Goal: Check status: Check status

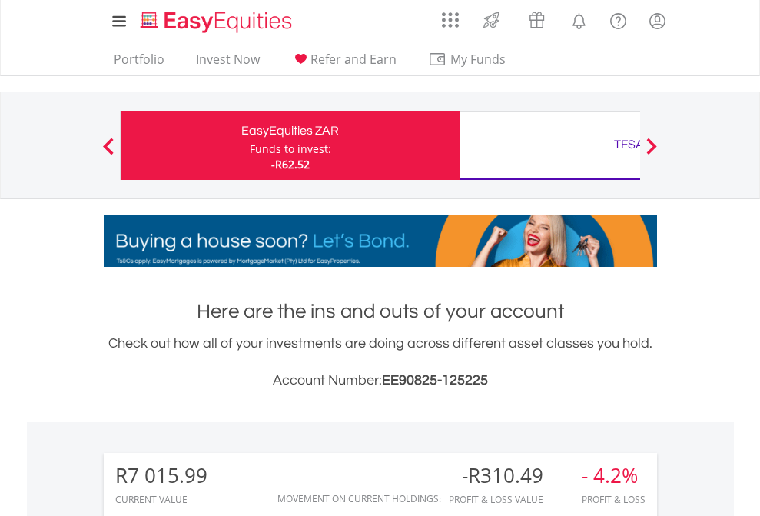
click at [250, 145] on div "Funds to invest:" at bounding box center [290, 148] width 81 height 15
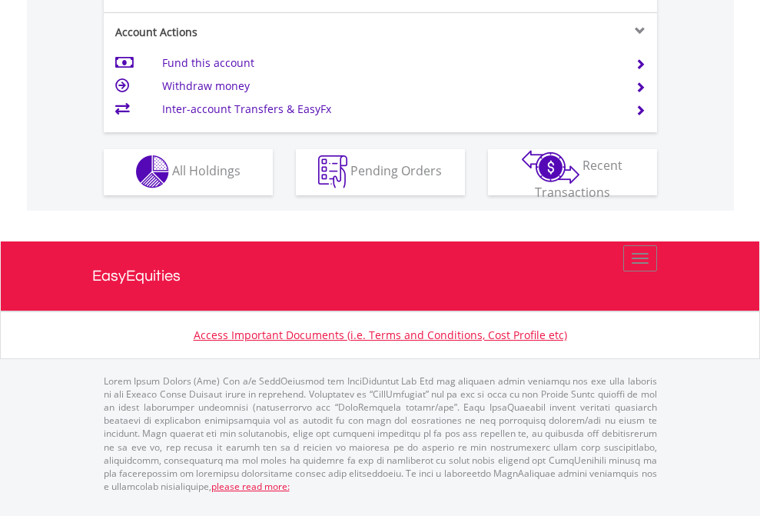
scroll to position [1438, 0]
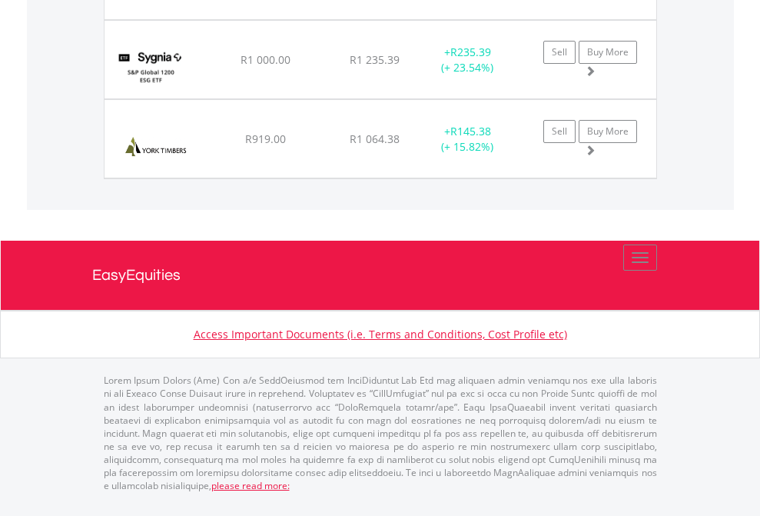
scroll to position [111, 0]
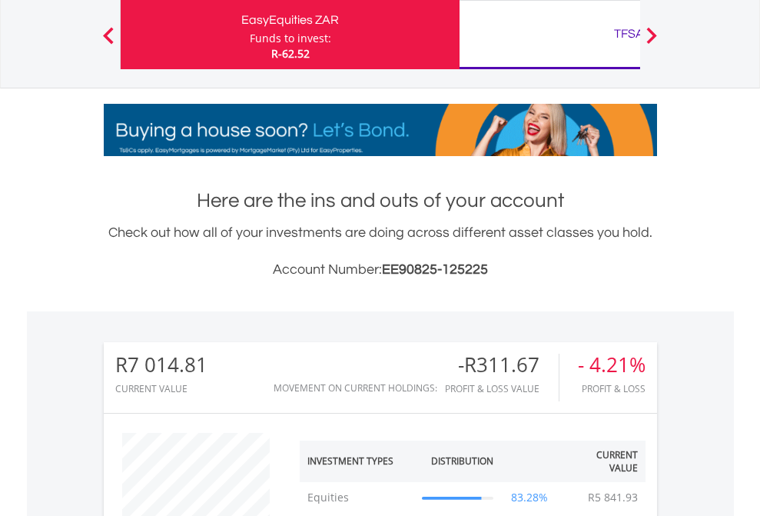
click at [550, 35] on div "TFSA" at bounding box center [629, 34] width 321 height 22
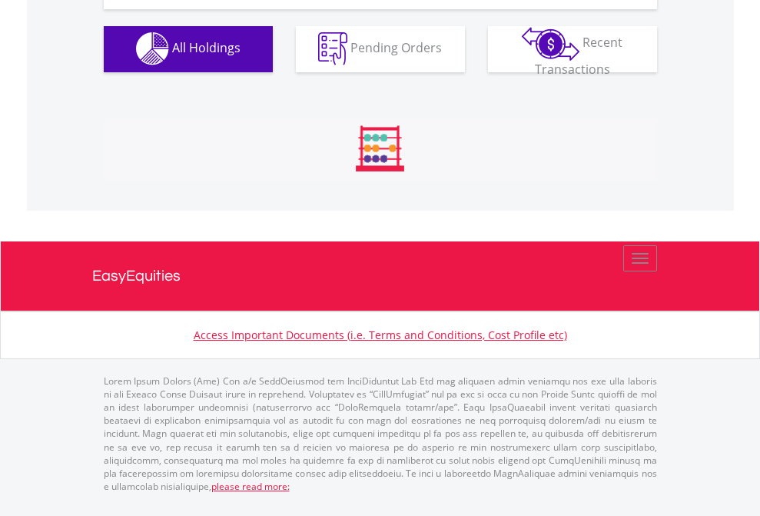
scroll to position [1522, 0]
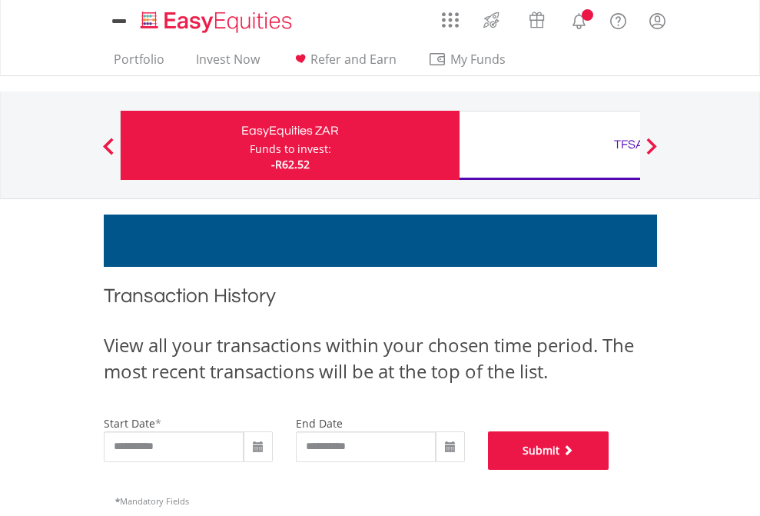
click at [610, 470] on button "Submit" at bounding box center [548, 450] width 121 height 38
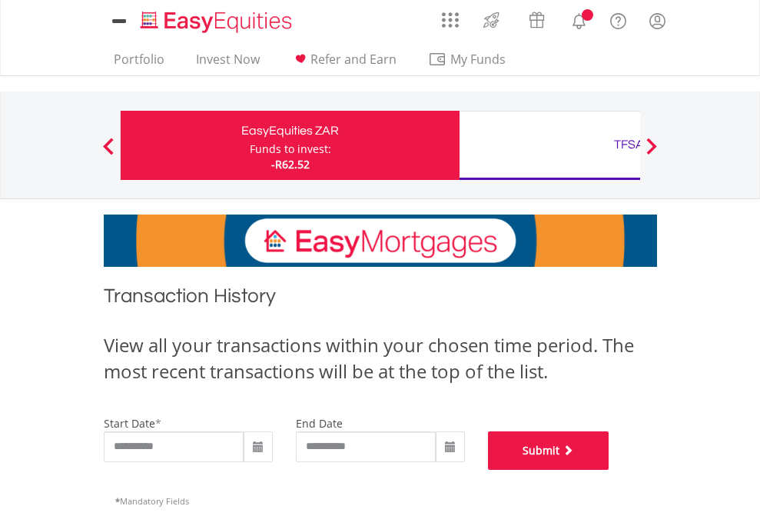
scroll to position [623, 0]
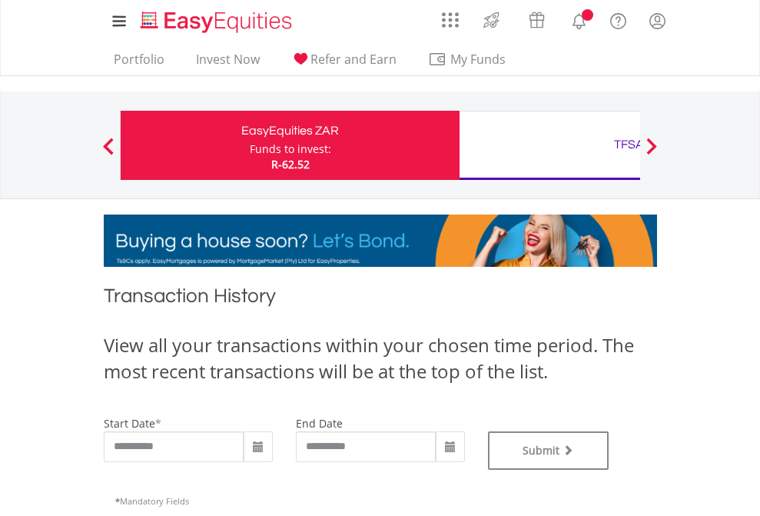
click at [550, 145] on div "TFSA" at bounding box center [629, 145] width 321 height 22
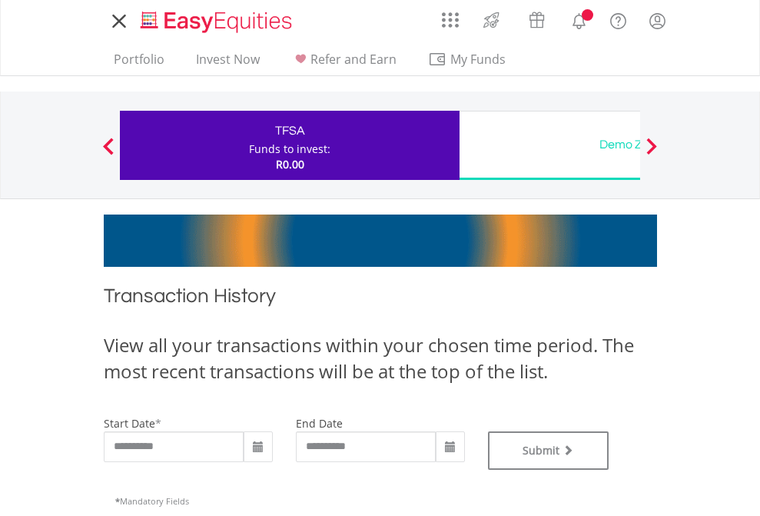
type input "**********"
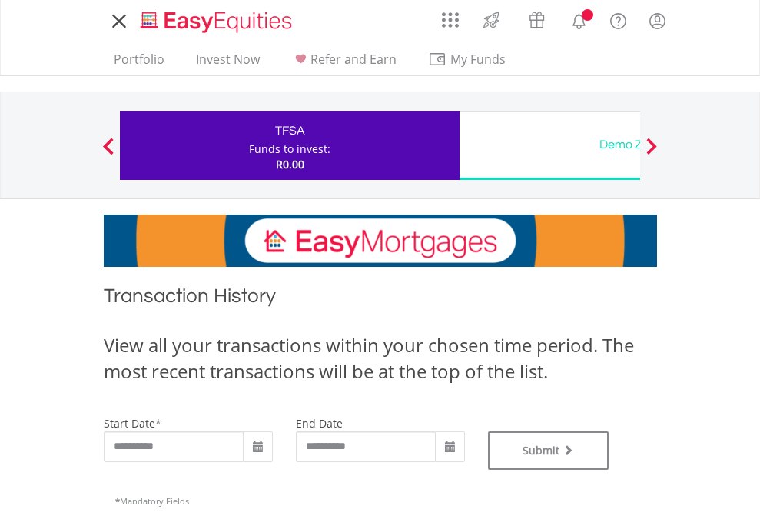
type input "**********"
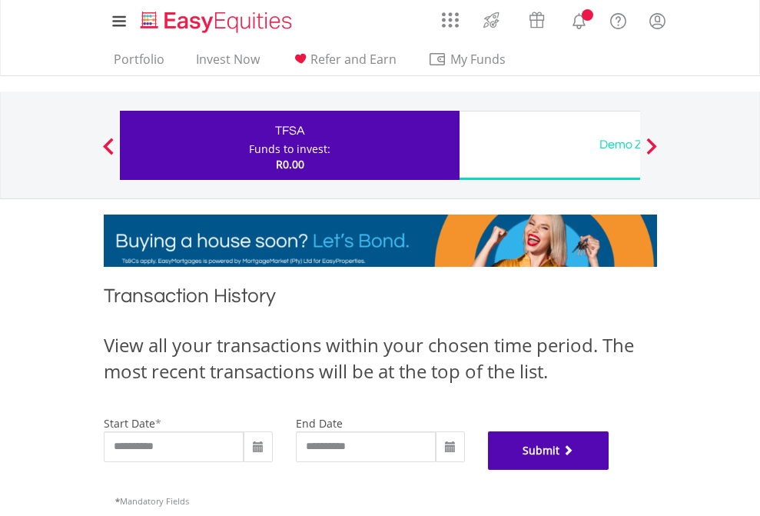
click at [610, 470] on button "Submit" at bounding box center [548, 450] width 121 height 38
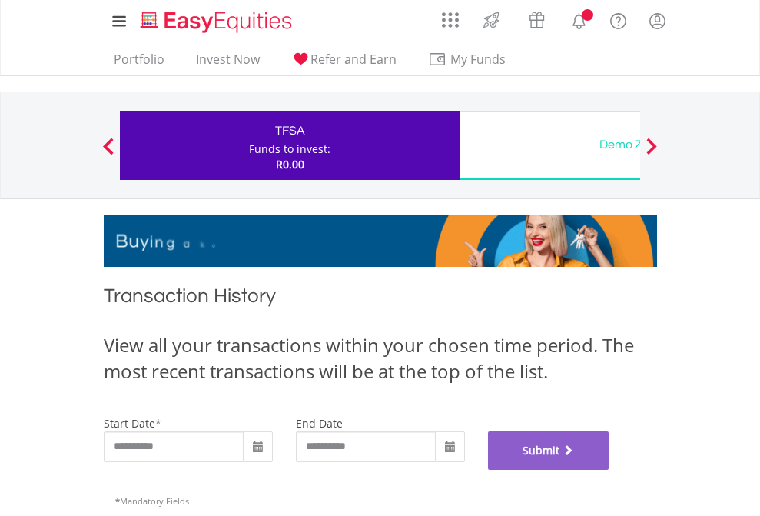
scroll to position [623, 0]
